Goal: Complete application form: Complete application form

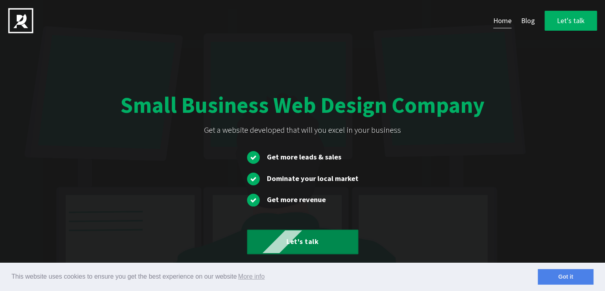
click at [303, 238] on link "Let's talk" at bounding box center [302, 241] width 111 height 25
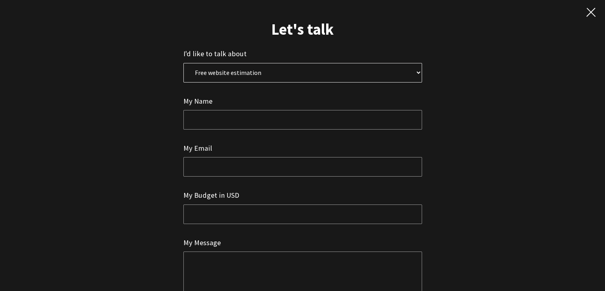
click at [229, 75] on select "Free website estimation Free website audit Other" at bounding box center [302, 73] width 239 height 20
click at [183, 63] on select "Free website estimation Free website audit Other" at bounding box center [302, 73] width 239 height 20
click at [212, 116] on input "text" at bounding box center [302, 120] width 239 height 20
click at [226, 71] on select "Free website estimation Free website audit Other" at bounding box center [302, 73] width 239 height 20
select select "1"
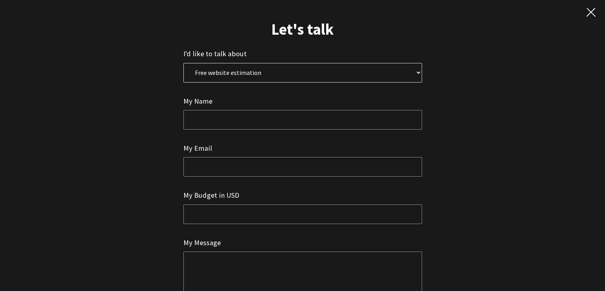
click at [183, 63] on select "Free website estimation Free website audit Other" at bounding box center [302, 73] width 239 height 20
click at [217, 120] on input "text" at bounding box center [302, 120] width 239 height 20
type input "[PERSON_NAME]"
click at [237, 168] on input "email" at bounding box center [302, 167] width 239 height 20
type input "[EMAIL_ADDRESS][DOMAIN_NAME]"
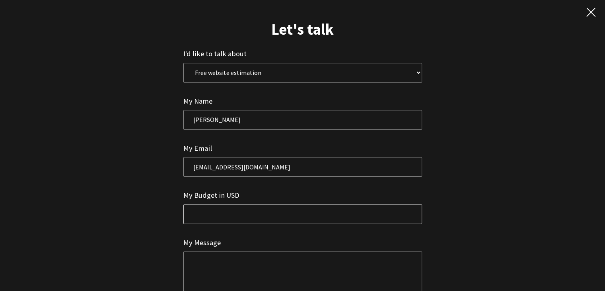
click at [247, 222] on input "text" at bounding box center [302, 214] width 239 height 20
type input "3"
click at [226, 252] on textarea at bounding box center [302, 289] width 239 height 76
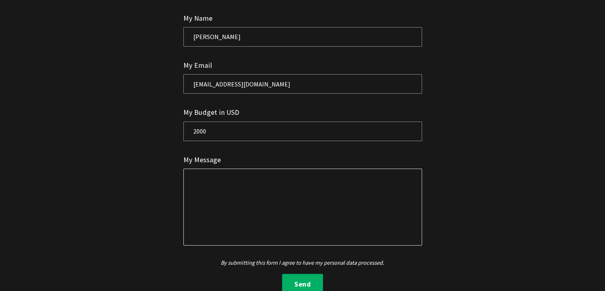
scroll to position [83, 0]
click at [219, 131] on input "2000" at bounding box center [302, 131] width 239 height 20
type input "2"
type input "TBD"
click at [228, 181] on textarea at bounding box center [302, 206] width 239 height 76
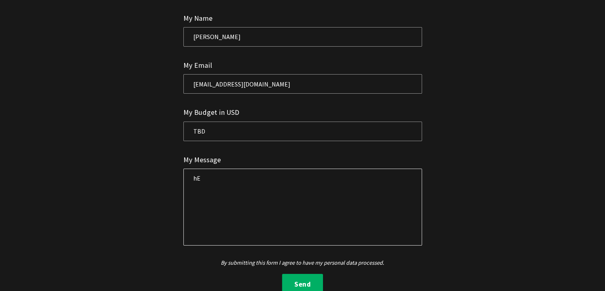
type textarea "h"
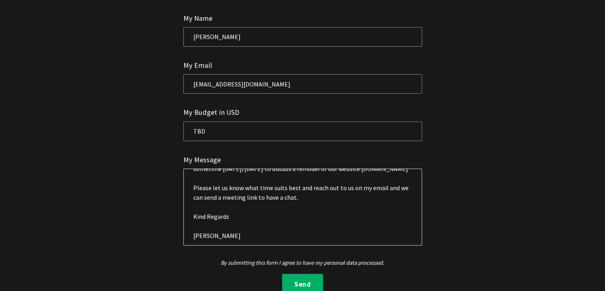
scroll to position [62, 0]
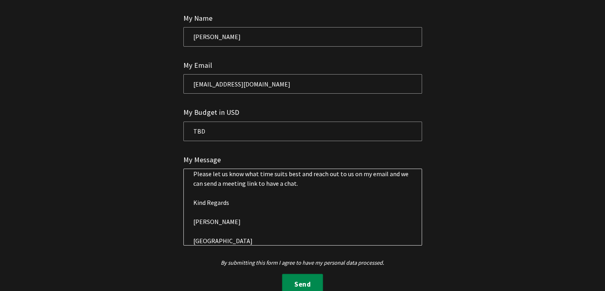
type textarea "Hello Progmatiq Team, My name is [PERSON_NAME] and I am the co-founder of a new…"
click at [297, 274] on button "Send" at bounding box center [302, 283] width 41 height 21
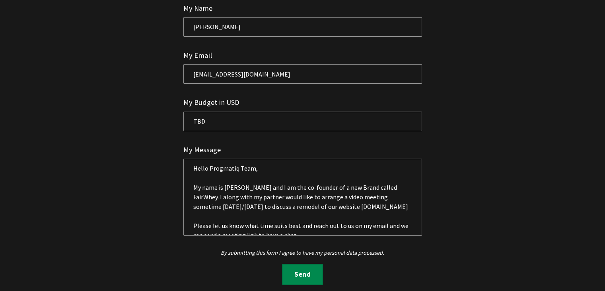
scroll to position [83, 0]
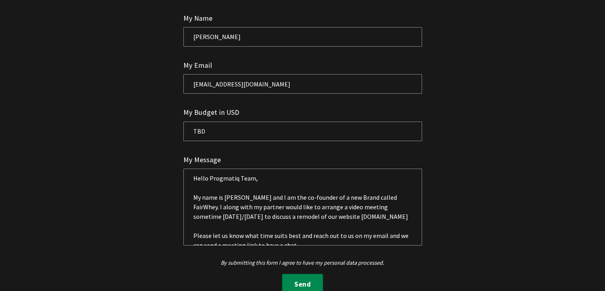
click at [297, 274] on button "Send" at bounding box center [302, 283] width 41 height 21
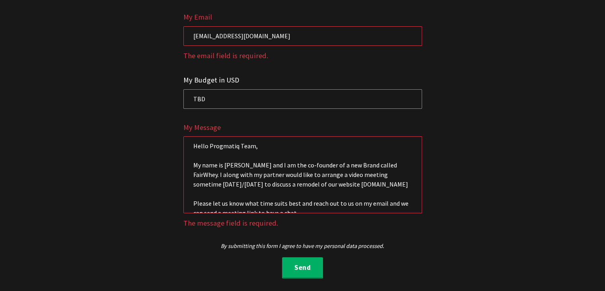
scroll to position [40, 0]
